Goal: Task Accomplishment & Management: Use online tool/utility

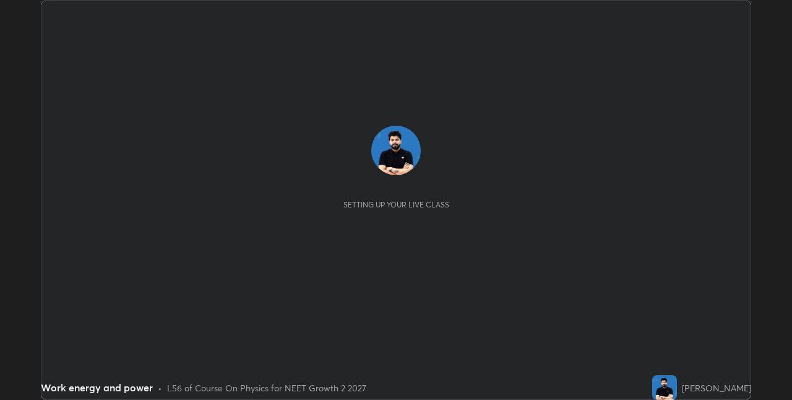
scroll to position [400, 791]
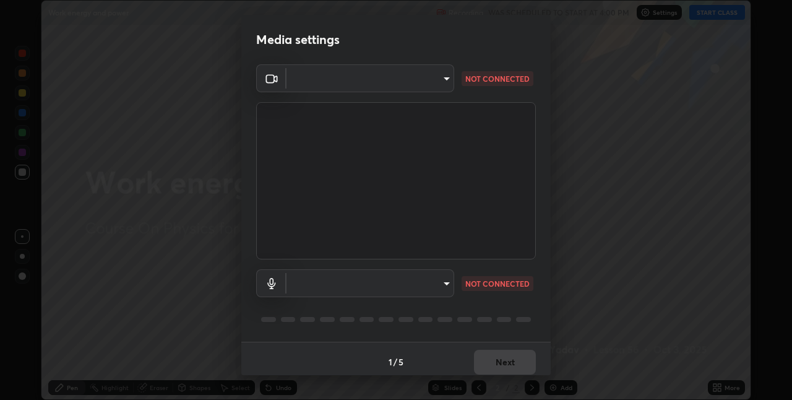
type input "280048489f4aceaa7dd929c42ae46e7d7a1038740bc9fc22ad0932e52b0860f8"
type input "default"
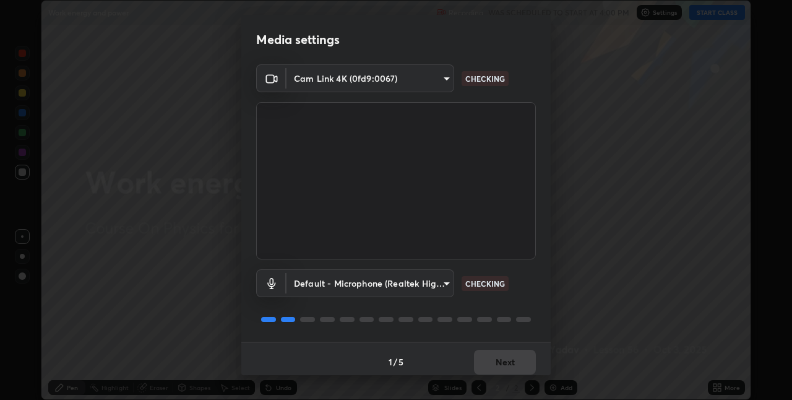
scroll to position [6, 0]
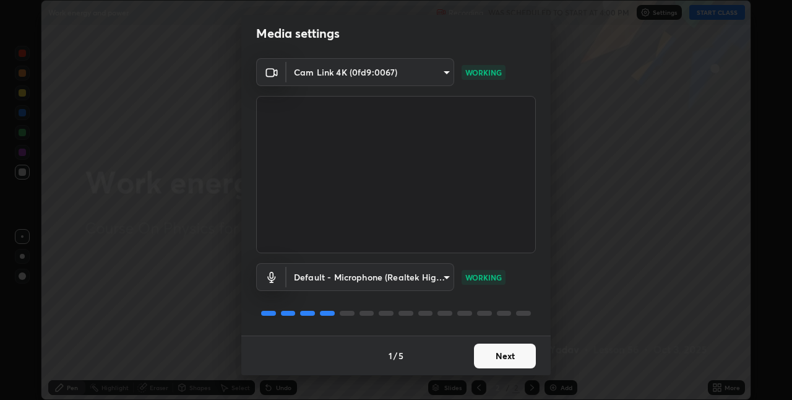
click at [505, 353] on button "Next" at bounding box center [505, 355] width 62 height 25
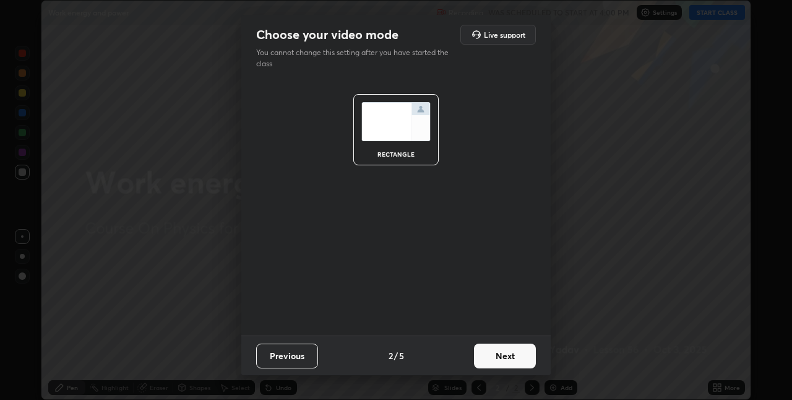
scroll to position [0, 0]
click at [512, 357] on button "Next" at bounding box center [505, 355] width 62 height 25
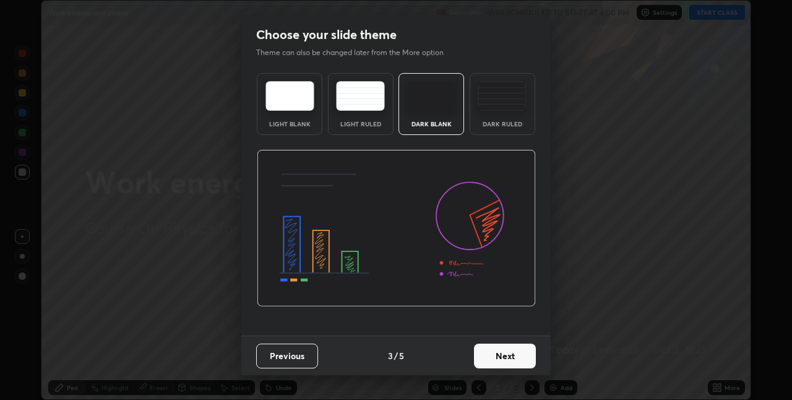
click at [518, 356] on button "Next" at bounding box center [505, 355] width 62 height 25
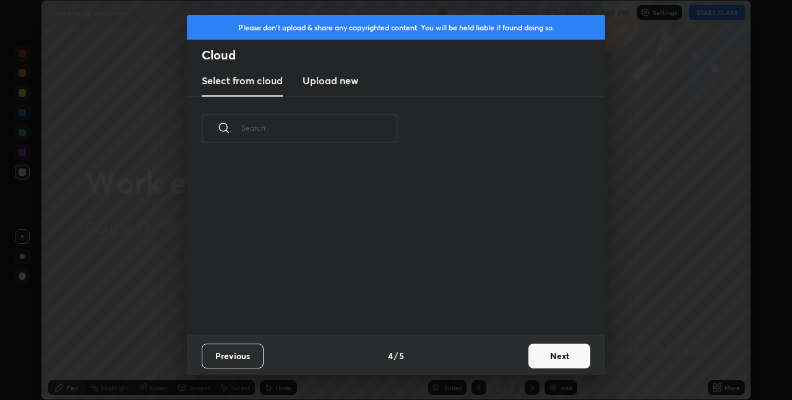
click at [539, 355] on button "Next" at bounding box center [559, 355] width 62 height 25
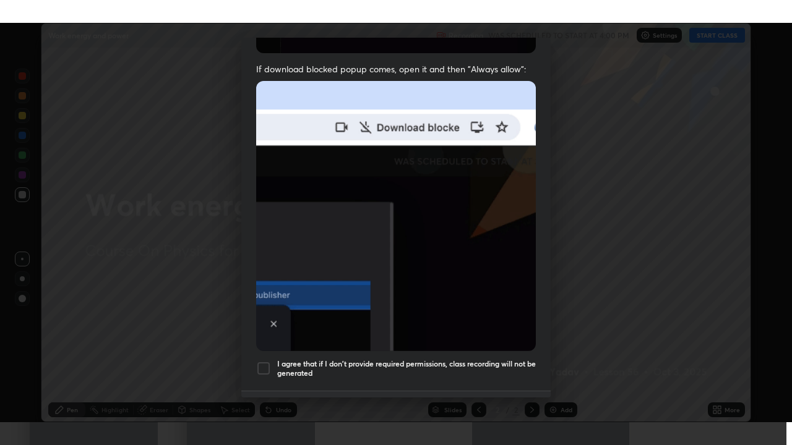
scroll to position [259, 0]
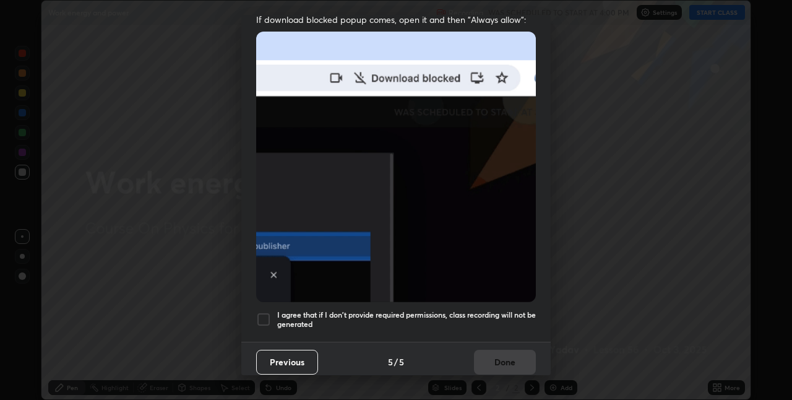
click at [262, 312] on div at bounding box center [263, 319] width 15 height 15
click at [512, 361] on button "Done" at bounding box center [505, 362] width 62 height 25
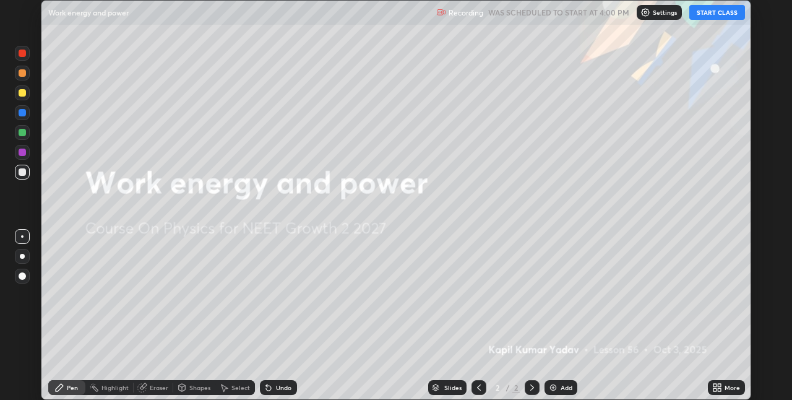
click at [703, 14] on button "START CLASS" at bounding box center [717, 12] width 56 height 15
click at [714, 385] on icon at bounding box center [714, 385] width 3 height 3
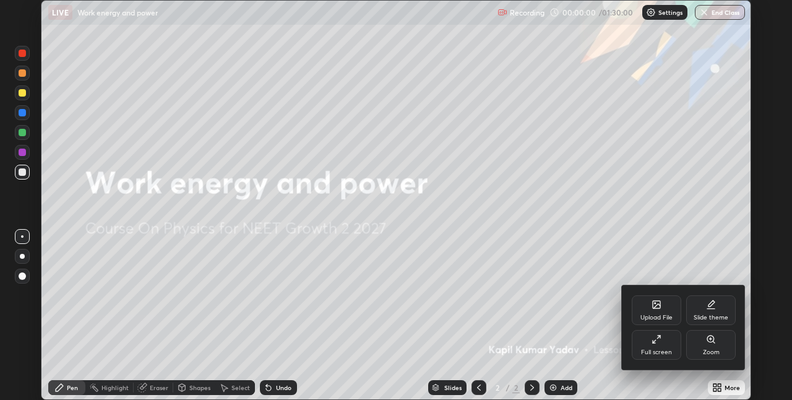
click at [647, 343] on div "Full screen" at bounding box center [656, 345] width 49 height 30
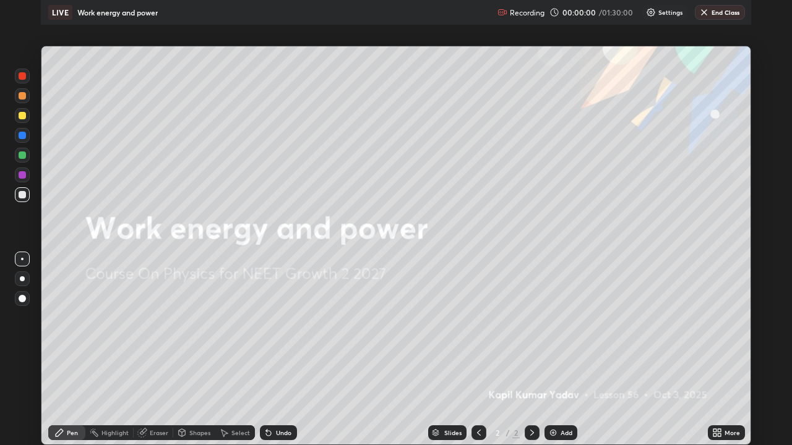
scroll to position [445, 792]
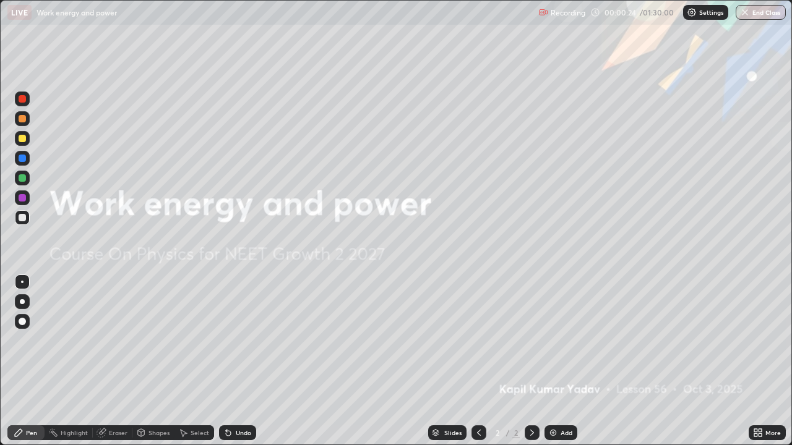
click at [564, 399] on div "Add" at bounding box center [560, 433] width 33 height 15
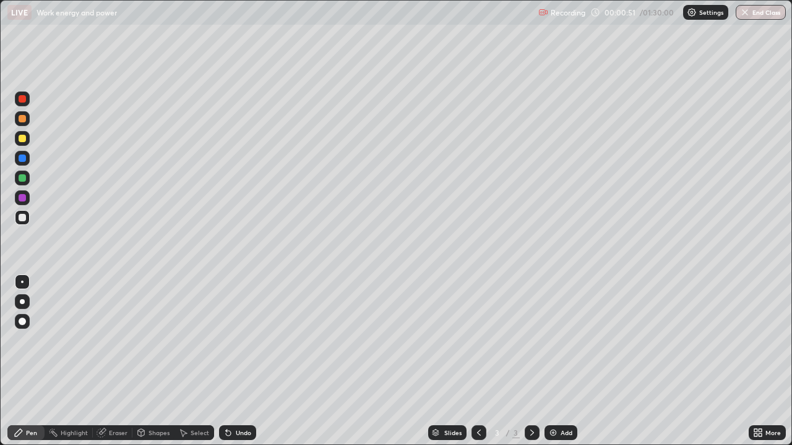
click at [239, 399] on div "Undo" at bounding box center [243, 433] width 15 height 6
click at [236, 399] on div "Undo" at bounding box center [243, 433] width 15 height 6
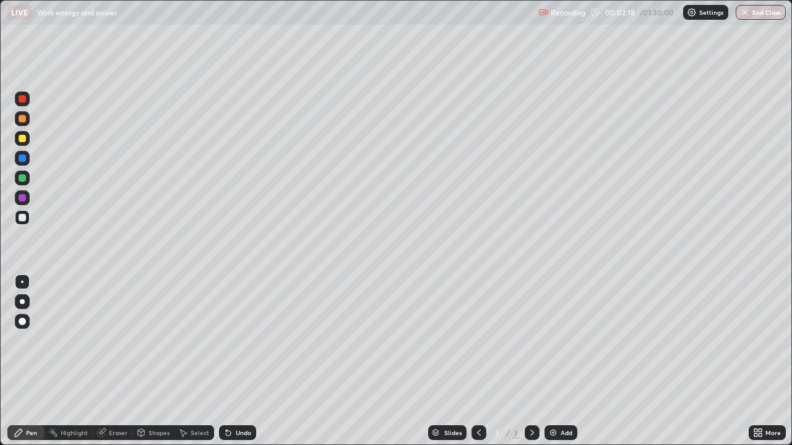
click at [236, 399] on div "Undo" at bounding box center [243, 433] width 15 height 6
click at [237, 399] on div "Undo" at bounding box center [243, 433] width 15 height 6
click at [238, 399] on div "Undo" at bounding box center [243, 433] width 15 height 6
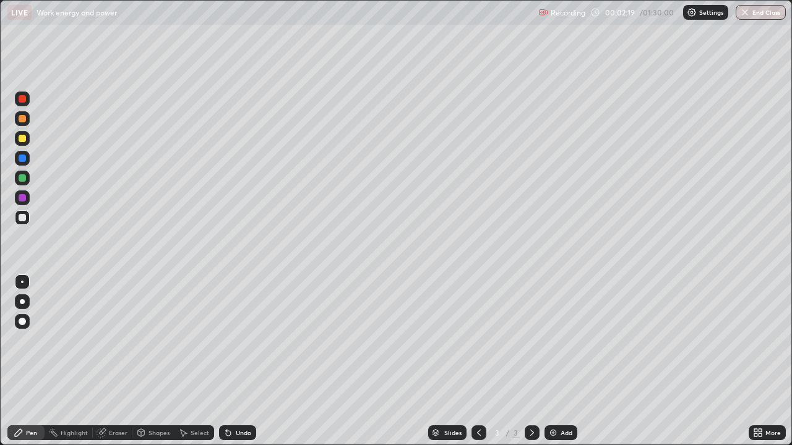
click at [239, 399] on div "Undo" at bounding box center [243, 433] width 15 height 6
click at [238, 399] on div "Undo" at bounding box center [243, 433] width 15 height 6
click at [239, 399] on div "Undo" at bounding box center [243, 433] width 15 height 6
click at [238, 399] on div "Undo" at bounding box center [243, 433] width 15 height 6
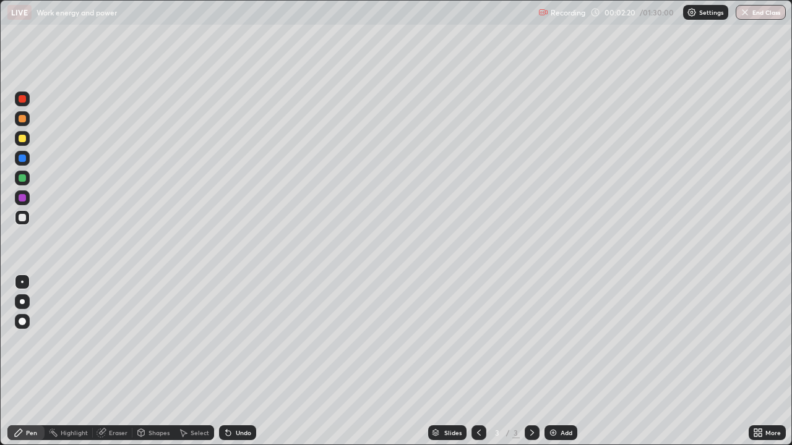
click at [239, 399] on div "Undo" at bounding box center [243, 433] width 15 height 6
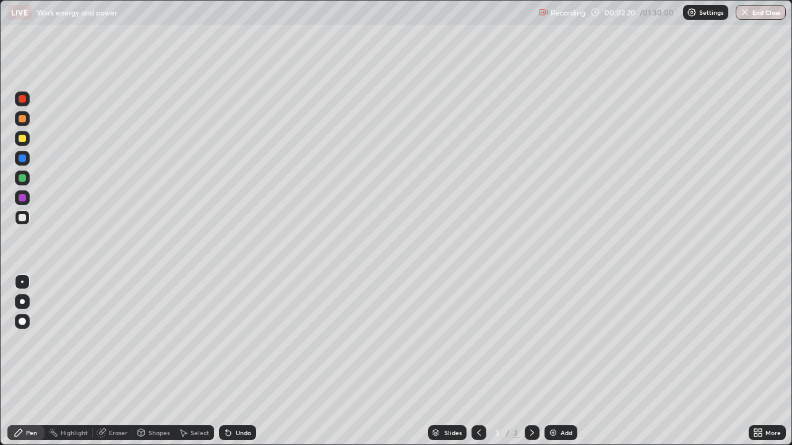
click at [239, 399] on div "Undo" at bounding box center [243, 433] width 15 height 6
click at [240, 399] on div "Undo" at bounding box center [243, 433] width 15 height 6
click at [239, 399] on div "Undo" at bounding box center [243, 433] width 15 height 6
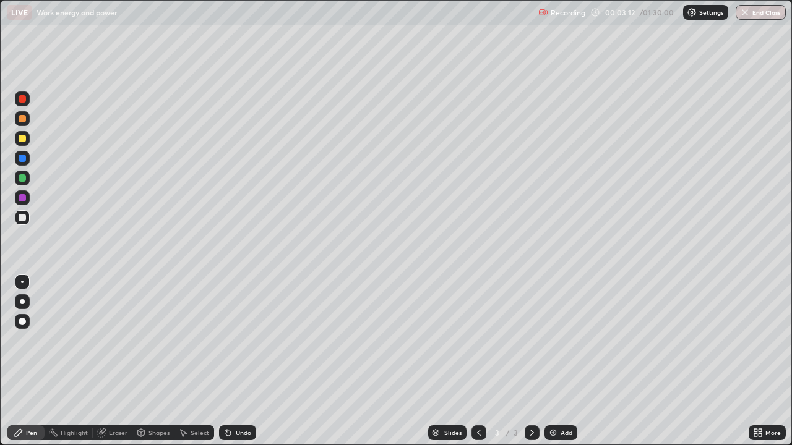
click at [23, 139] on div at bounding box center [22, 138] width 7 height 7
click at [19, 220] on div at bounding box center [22, 217] width 7 height 7
click at [22, 138] on div at bounding box center [22, 138] width 7 height 7
click at [560, 399] on div "Add" at bounding box center [566, 433] width 12 height 6
click at [553, 399] on img at bounding box center [553, 433] width 10 height 10
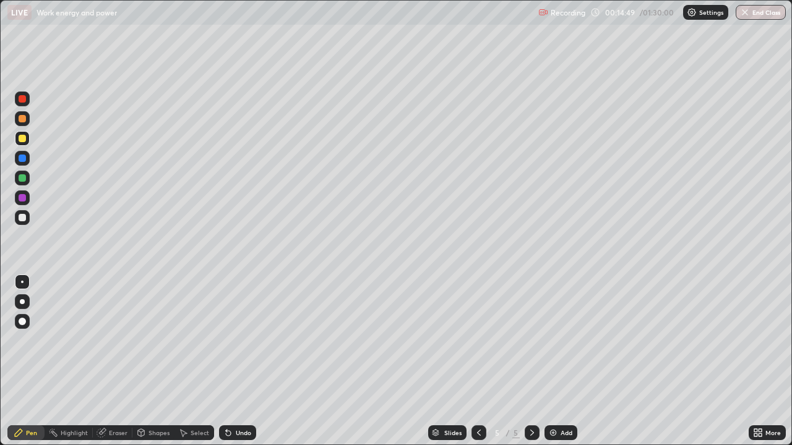
click at [21, 178] on div at bounding box center [22, 177] width 7 height 7
click at [554, 399] on img at bounding box center [553, 433] width 10 height 10
click at [23, 139] on div at bounding box center [22, 138] width 7 height 7
click at [552, 399] on img at bounding box center [553, 433] width 10 height 10
click at [476, 399] on icon at bounding box center [479, 433] width 10 height 10
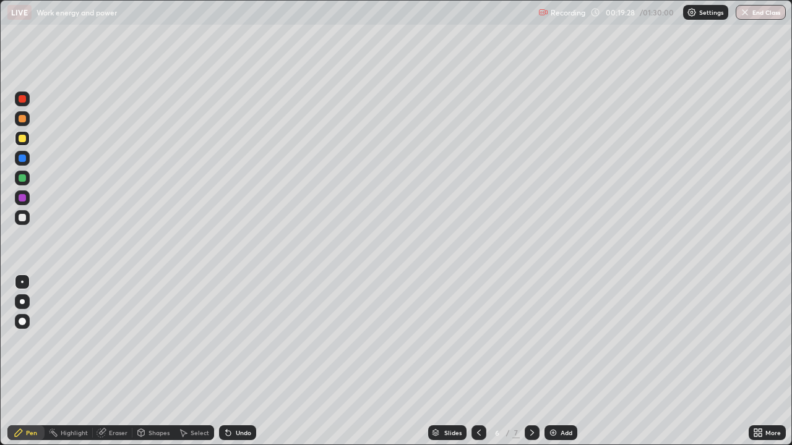
click at [475, 399] on icon at bounding box center [479, 433] width 10 height 10
click at [534, 399] on div at bounding box center [532, 433] width 15 height 15
click at [560, 399] on div "Add" at bounding box center [566, 433] width 12 height 6
click at [22, 217] on div at bounding box center [22, 217] width 7 height 7
click at [553, 399] on img at bounding box center [553, 433] width 10 height 10
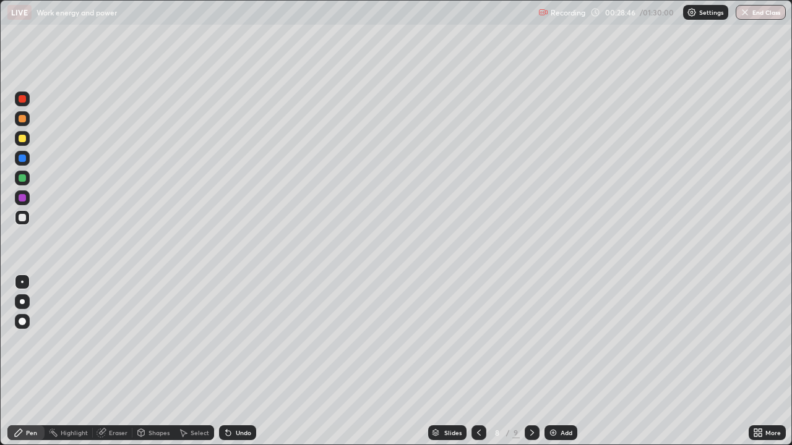
click at [236, 399] on div "Undo" at bounding box center [243, 433] width 15 height 6
click at [556, 399] on img at bounding box center [553, 433] width 10 height 10
click at [554, 399] on img at bounding box center [553, 433] width 10 height 10
click at [20, 178] on div at bounding box center [22, 177] width 7 height 7
click at [555, 399] on img at bounding box center [553, 433] width 10 height 10
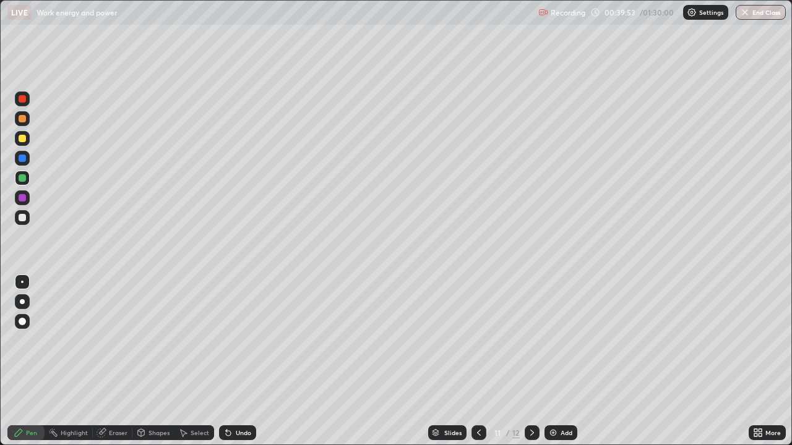
click at [20, 217] on div at bounding box center [22, 217] width 7 height 7
click at [562, 399] on div "Add" at bounding box center [560, 433] width 33 height 15
click at [560, 399] on div "Add" at bounding box center [566, 433] width 12 height 6
click at [552, 399] on img at bounding box center [553, 433] width 10 height 10
click at [479, 399] on icon at bounding box center [479, 433] width 4 height 6
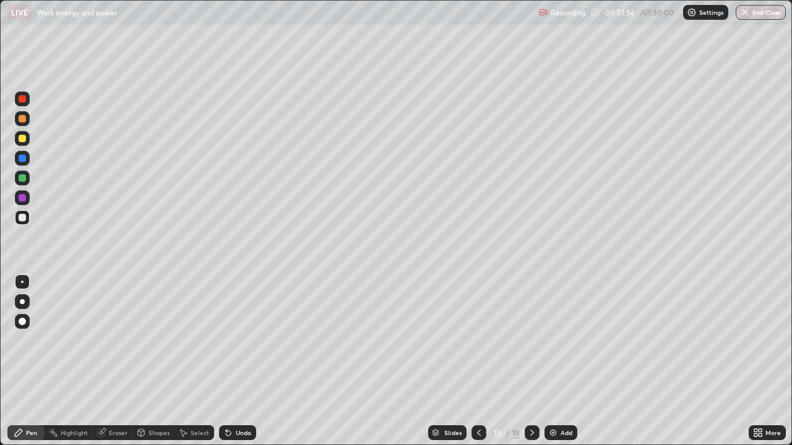
click at [478, 399] on icon at bounding box center [479, 433] width 10 height 10
click at [479, 399] on icon at bounding box center [479, 433] width 10 height 10
click at [474, 399] on icon at bounding box center [479, 433] width 10 height 10
click at [472, 399] on div at bounding box center [478, 433] width 15 height 15
click at [474, 399] on icon at bounding box center [479, 433] width 10 height 10
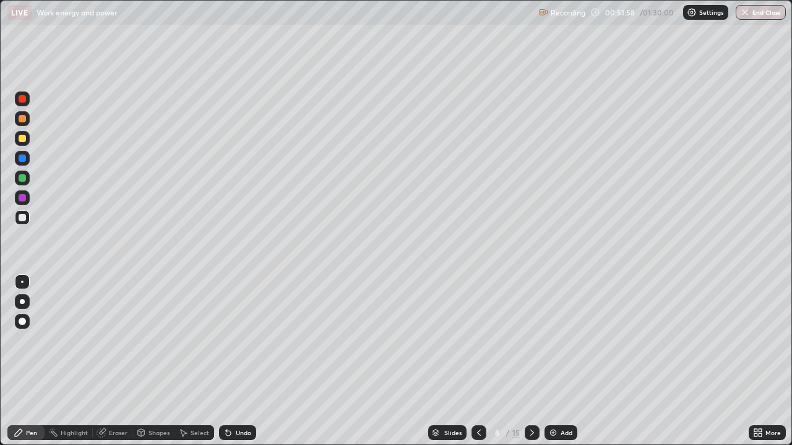
click at [478, 399] on icon at bounding box center [479, 433] width 10 height 10
click at [531, 399] on icon at bounding box center [532, 433] width 4 height 6
click at [478, 399] on icon at bounding box center [479, 433] width 4 height 6
click at [553, 399] on img at bounding box center [553, 433] width 10 height 10
click at [557, 399] on div "Add" at bounding box center [560, 433] width 33 height 15
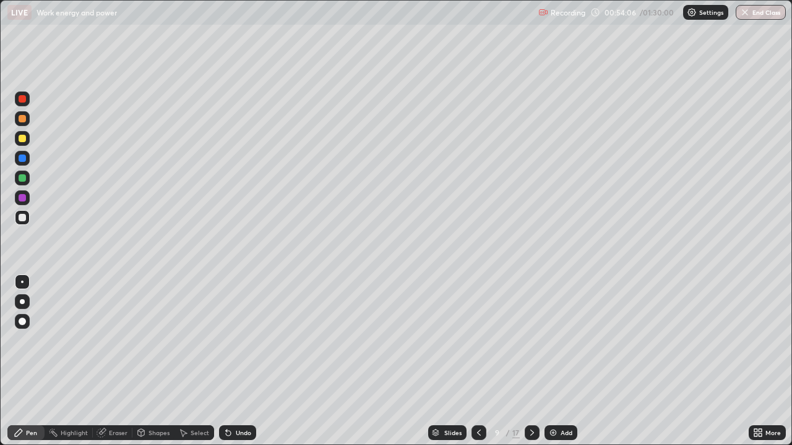
click at [549, 399] on img at bounding box center [553, 433] width 10 height 10
click at [479, 399] on icon at bounding box center [479, 433] width 10 height 10
click at [240, 399] on div "Undo" at bounding box center [237, 433] width 37 height 15
click at [561, 399] on div "Add" at bounding box center [560, 433] width 33 height 15
click at [552, 399] on img at bounding box center [553, 433] width 10 height 10
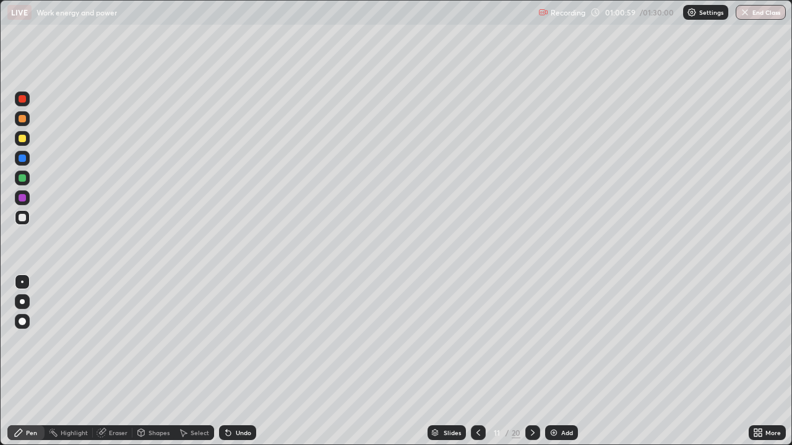
click at [20, 179] on div at bounding box center [22, 177] width 7 height 7
click at [556, 399] on img at bounding box center [554, 433] width 10 height 10
click at [24, 215] on div at bounding box center [22, 217] width 7 height 7
click at [23, 177] on div at bounding box center [22, 177] width 7 height 7
click at [478, 399] on icon at bounding box center [479, 433] width 10 height 10
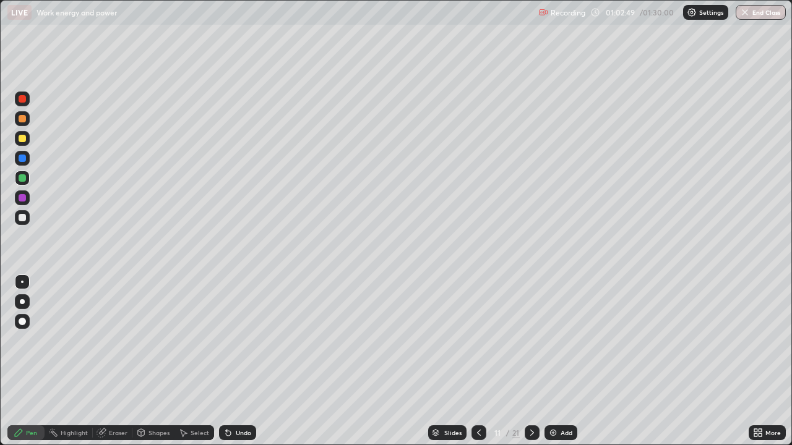
click at [532, 399] on icon at bounding box center [532, 433] width 10 height 10
click at [19, 137] on div at bounding box center [22, 138] width 7 height 7
click at [555, 399] on div "Add" at bounding box center [560, 433] width 33 height 15
click at [22, 216] on div at bounding box center [22, 217] width 7 height 7
click at [551, 399] on img at bounding box center [553, 433] width 10 height 10
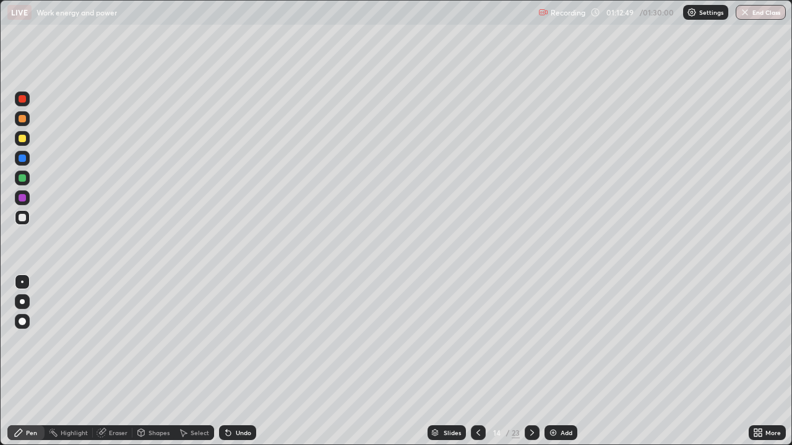
click at [554, 399] on img at bounding box center [553, 433] width 10 height 10
click at [22, 181] on div at bounding box center [22, 177] width 7 height 7
click at [24, 217] on div at bounding box center [22, 217] width 7 height 7
click at [555, 399] on img at bounding box center [553, 433] width 10 height 10
click at [23, 180] on div at bounding box center [22, 177] width 7 height 7
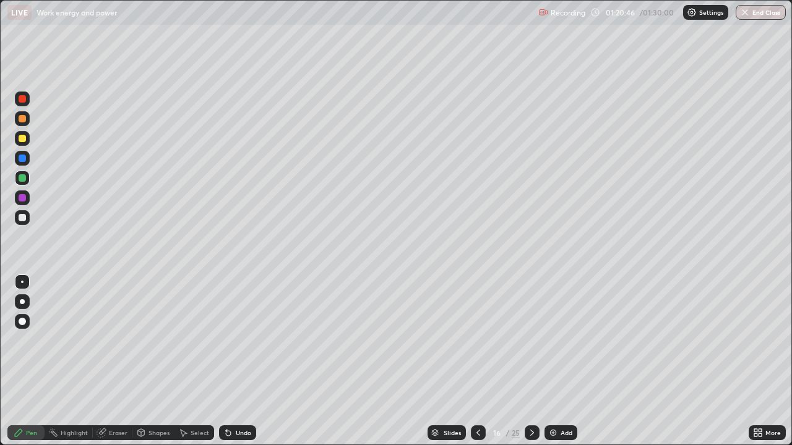
click at [27, 218] on div at bounding box center [22, 217] width 15 height 15
click at [19, 181] on div at bounding box center [22, 177] width 7 height 7
click at [24, 141] on div at bounding box center [22, 138] width 7 height 7
click at [753, 14] on button "End Class" at bounding box center [761, 12] width 50 height 15
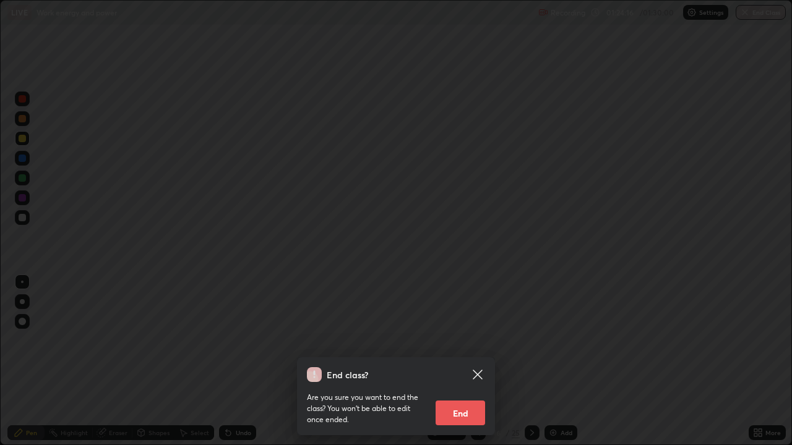
click at [465, 399] on button "End" at bounding box center [459, 413] width 49 height 25
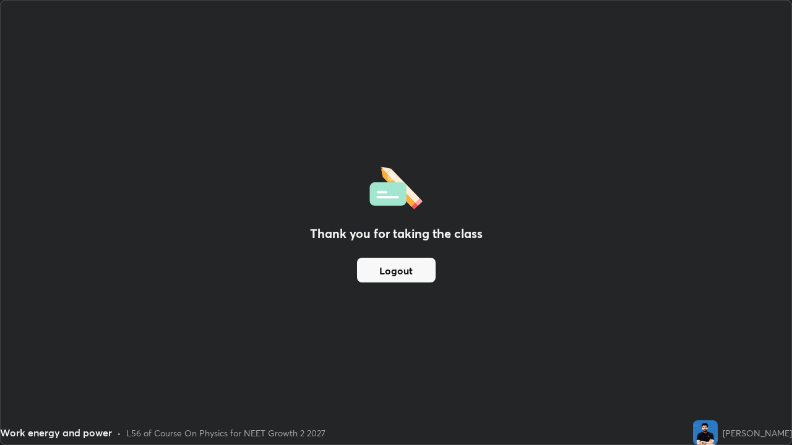
click at [408, 270] on button "Logout" at bounding box center [396, 270] width 79 height 25
click at [408, 272] on button "Logout" at bounding box center [396, 270] width 79 height 25
click at [410, 267] on button "Logout" at bounding box center [396, 270] width 79 height 25
click at [411, 265] on button "Logout" at bounding box center [396, 270] width 79 height 25
click at [411, 267] on button "Logout" at bounding box center [396, 270] width 79 height 25
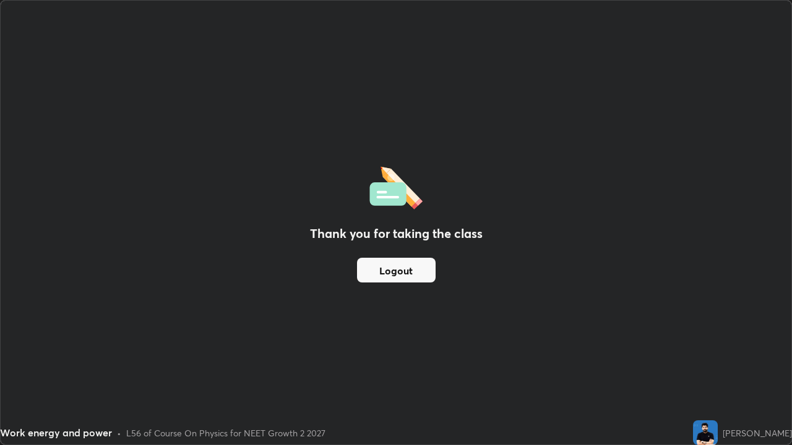
click at [411, 267] on button "Logout" at bounding box center [396, 270] width 79 height 25
click at [413, 268] on button "Logout" at bounding box center [396, 270] width 79 height 25
click at [414, 267] on button "Logout" at bounding box center [396, 270] width 79 height 25
click at [416, 268] on button "Logout" at bounding box center [396, 270] width 79 height 25
click at [417, 268] on button "Logout" at bounding box center [396, 270] width 79 height 25
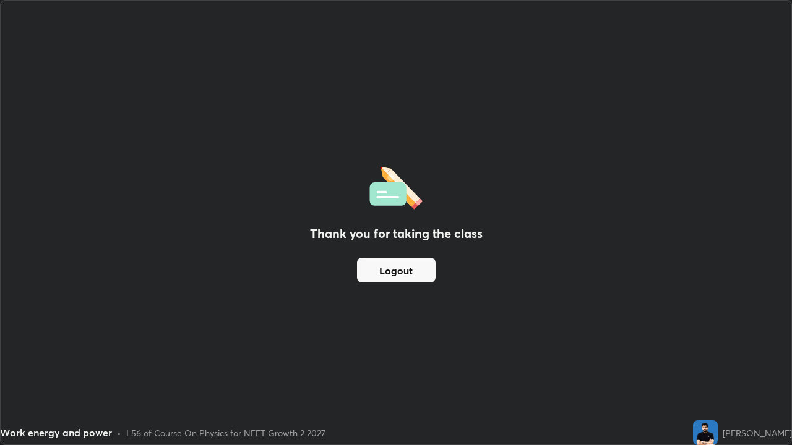
click at [417, 268] on button "Logout" at bounding box center [396, 270] width 79 height 25
